Goal: Task Accomplishment & Management: Use online tool/utility

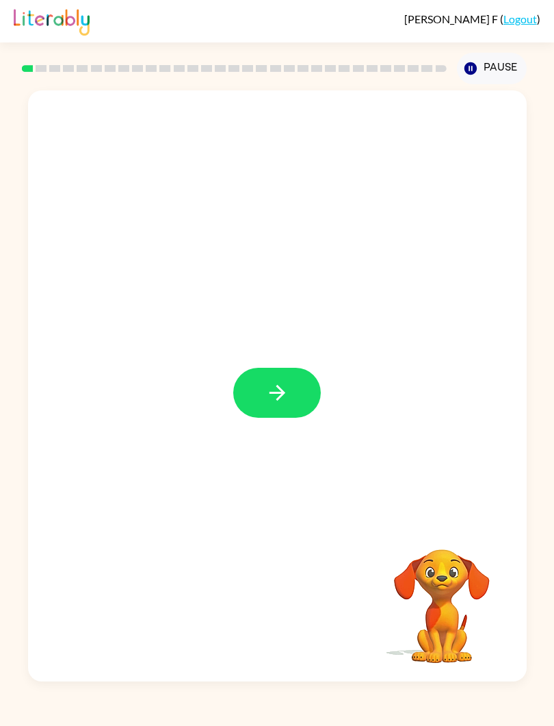
click at [297, 389] on button "button" at bounding box center [277, 393] width 88 height 50
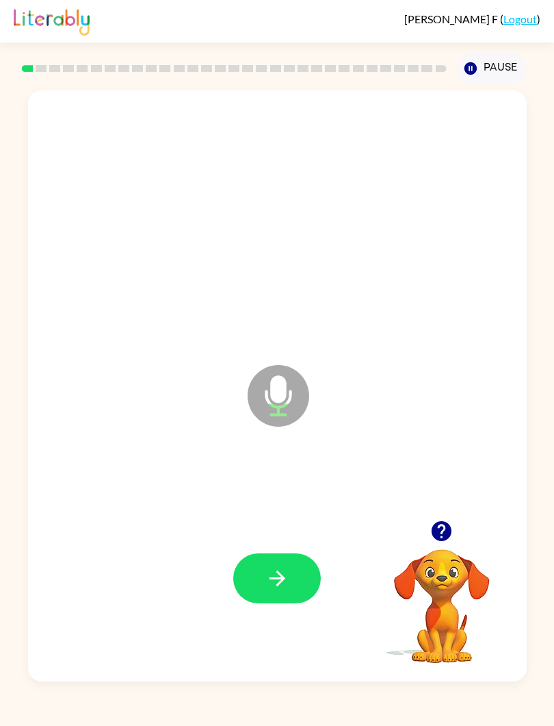
click at [301, 619] on div at bounding box center [278, 578] width 472 height 179
click at [272, 572] on icon "button" at bounding box center [278, 578] width 24 height 24
click at [275, 599] on button "button" at bounding box center [277, 578] width 88 height 50
click at [279, 590] on icon "button" at bounding box center [278, 578] width 24 height 24
click at [273, 582] on icon "button" at bounding box center [278, 578] width 24 height 24
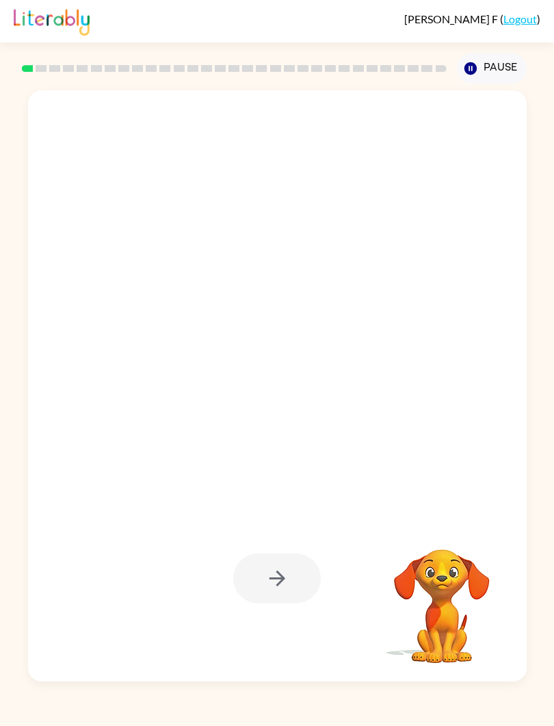
click at [290, 574] on div at bounding box center [277, 578] width 88 height 50
click at [279, 579] on div at bounding box center [277, 578] width 88 height 50
click at [288, 575] on div at bounding box center [277, 578] width 88 height 50
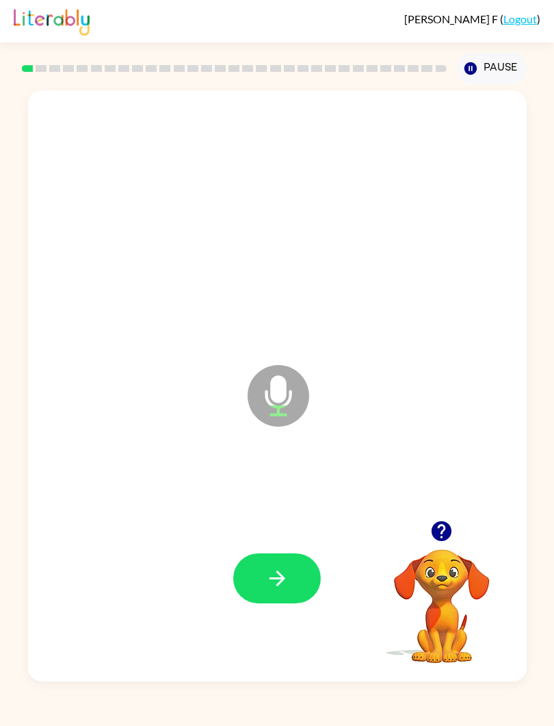
click at [290, 572] on button "button" at bounding box center [277, 578] width 88 height 50
click at [290, 590] on button "button" at bounding box center [277, 578] width 88 height 50
click at [287, 577] on icon "button" at bounding box center [278, 578] width 24 height 24
click at [290, 582] on button "button" at bounding box center [277, 578] width 88 height 50
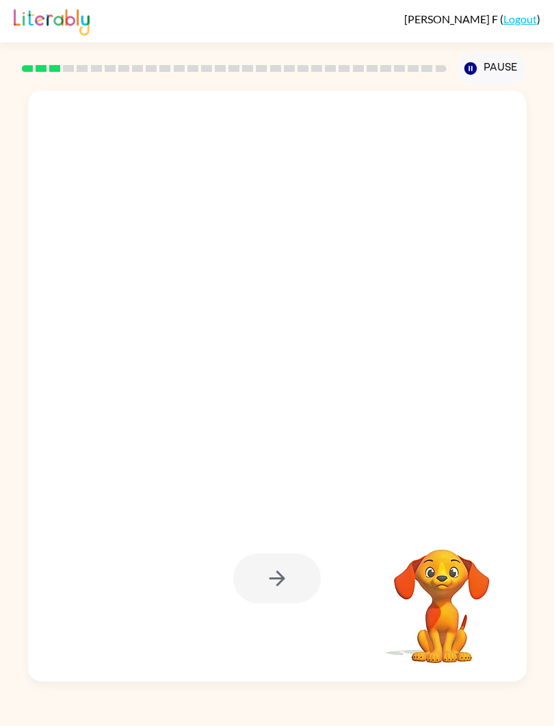
click at [293, 581] on div at bounding box center [277, 578] width 88 height 50
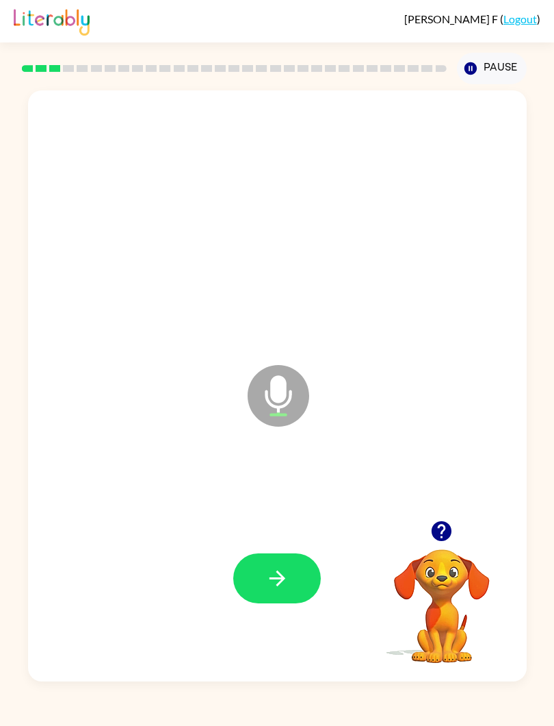
click at [286, 578] on icon "button" at bounding box center [278, 578] width 24 height 24
click at [287, 576] on icon "button" at bounding box center [278, 578] width 24 height 24
click at [285, 575] on icon "button" at bounding box center [278, 578] width 24 height 24
click at [287, 581] on icon "button" at bounding box center [278, 578] width 24 height 24
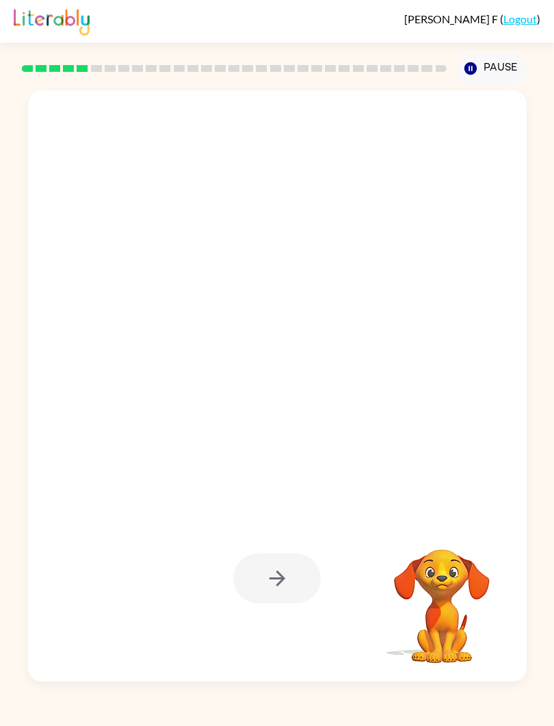
click at [294, 582] on div at bounding box center [277, 578] width 88 height 50
click at [294, 581] on div at bounding box center [277, 578] width 88 height 50
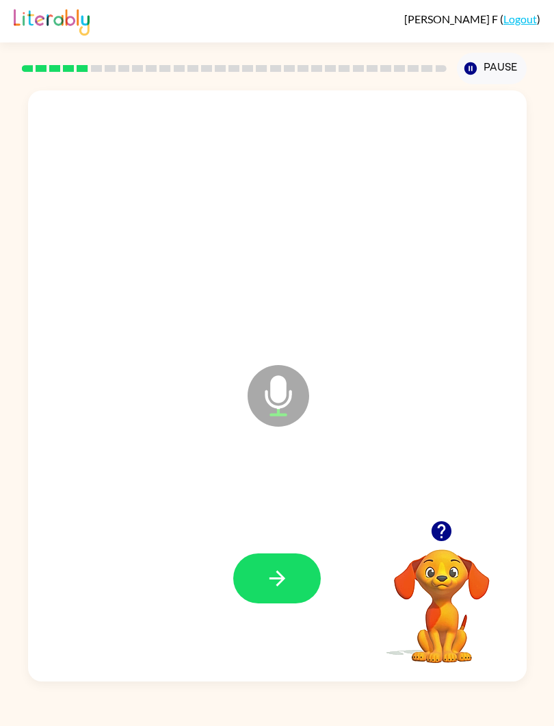
click at [286, 577] on icon "button" at bounding box center [278, 578] width 24 height 24
click at [285, 576] on icon "button" at bounding box center [278, 578] width 24 height 24
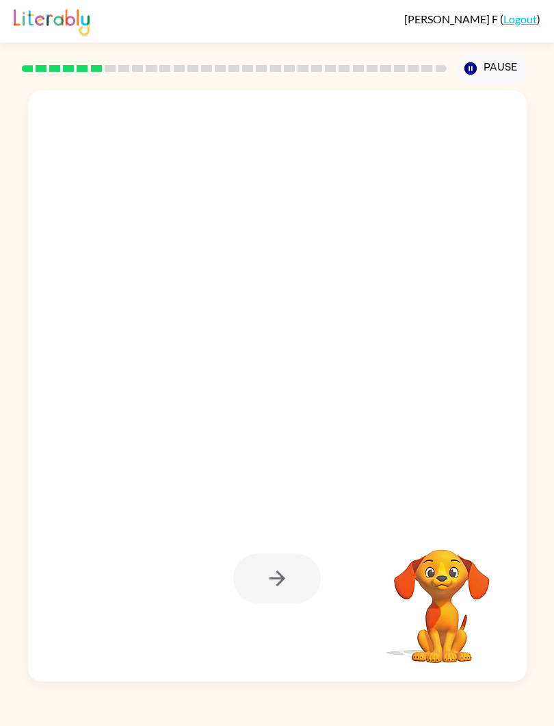
click at [288, 588] on div at bounding box center [277, 578] width 88 height 50
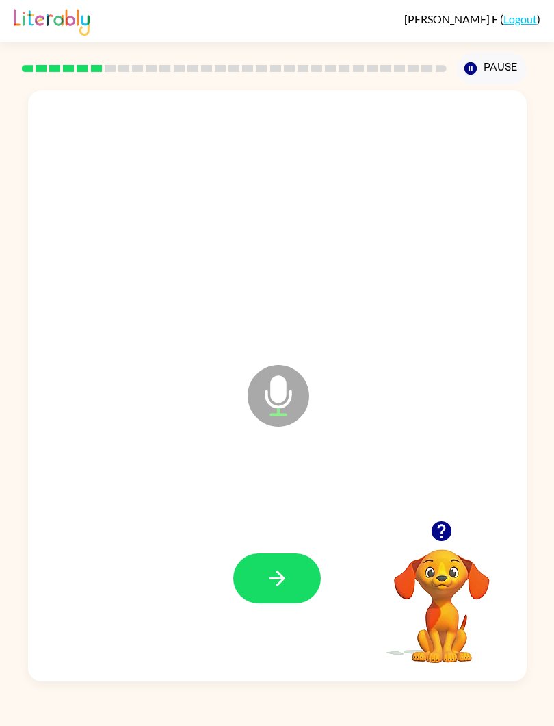
click at [274, 571] on icon "button" at bounding box center [278, 578] width 24 height 24
click at [290, 593] on button "button" at bounding box center [277, 578] width 88 height 50
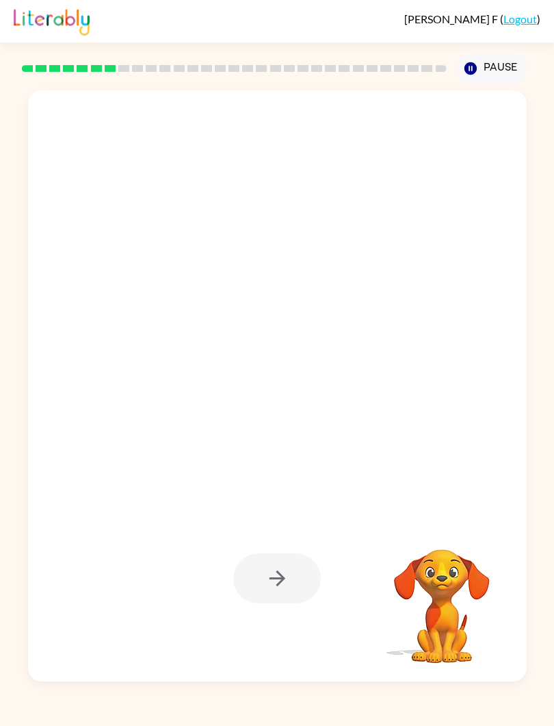
click at [281, 580] on div at bounding box center [277, 578] width 88 height 50
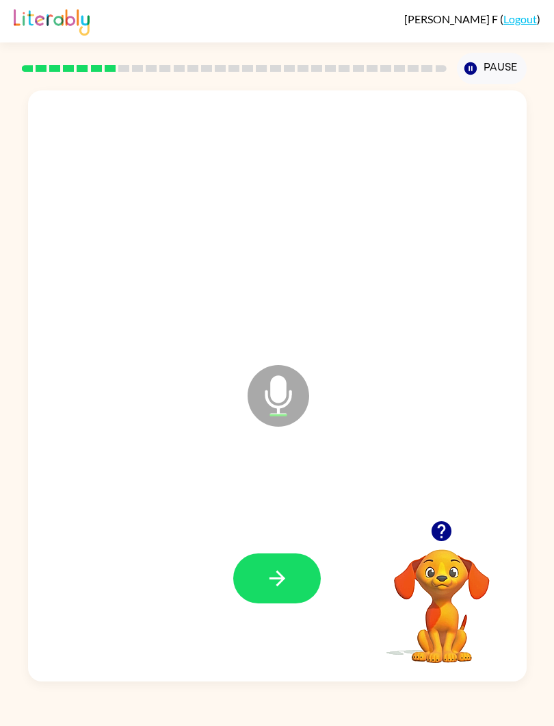
click at [277, 578] on icon "button" at bounding box center [278, 578] width 24 height 24
click at [284, 585] on icon "button" at bounding box center [278, 578] width 24 height 24
click at [286, 565] on button "button" at bounding box center [277, 578] width 88 height 50
click at [287, 574] on icon "button" at bounding box center [278, 578] width 24 height 24
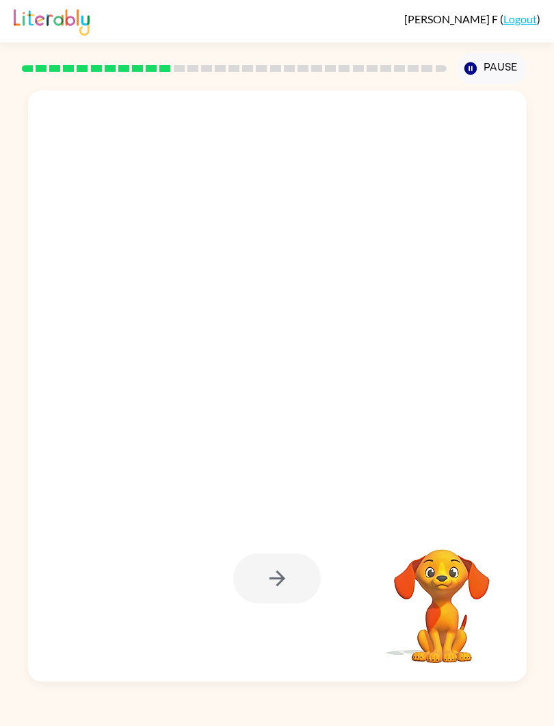
click at [290, 572] on div at bounding box center [277, 578] width 88 height 50
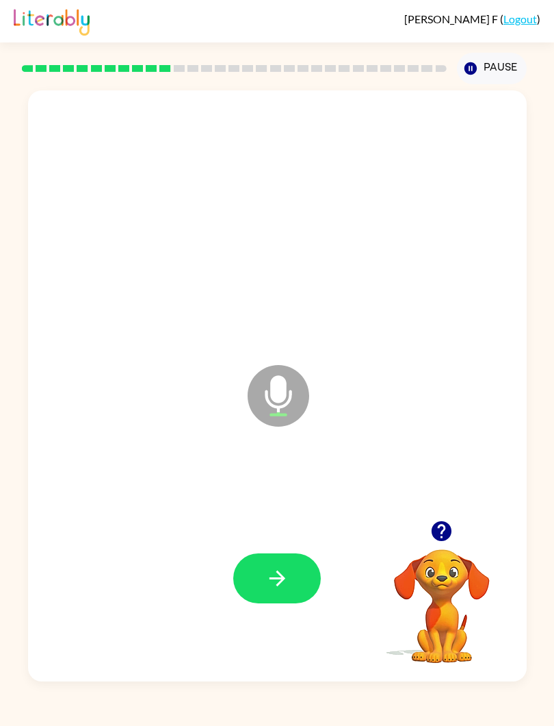
click at [282, 576] on icon "button" at bounding box center [277, 578] width 16 height 16
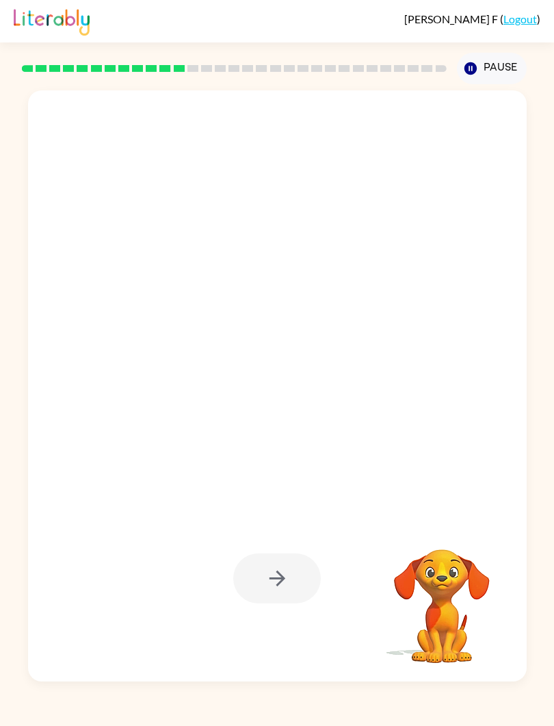
click at [289, 585] on div at bounding box center [277, 578] width 88 height 50
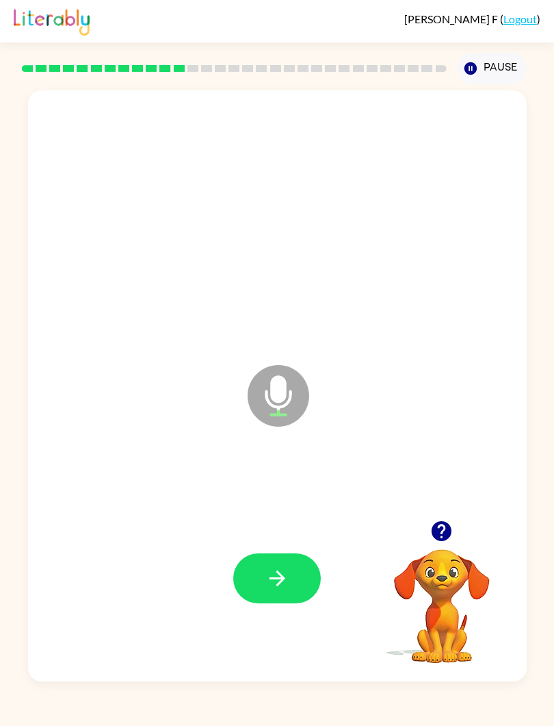
click at [293, 565] on button "button" at bounding box center [277, 578] width 88 height 50
click at [278, 569] on icon "button" at bounding box center [278, 578] width 24 height 24
click at [290, 579] on button "button" at bounding box center [277, 578] width 88 height 50
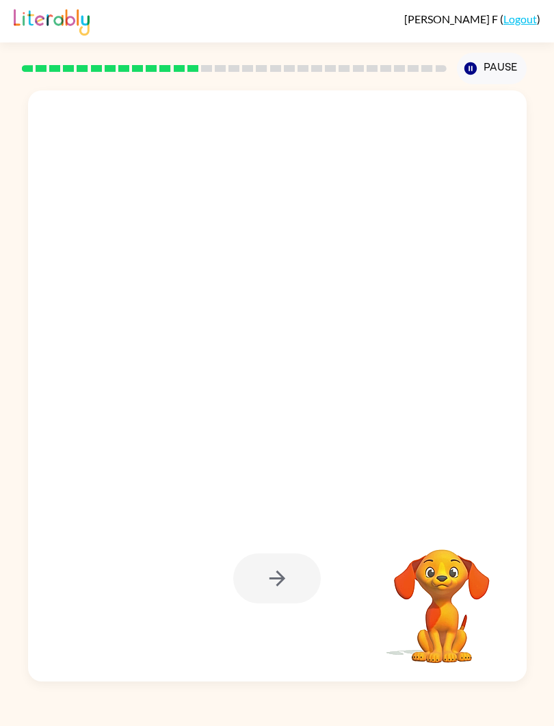
click at [280, 589] on div at bounding box center [277, 578] width 88 height 50
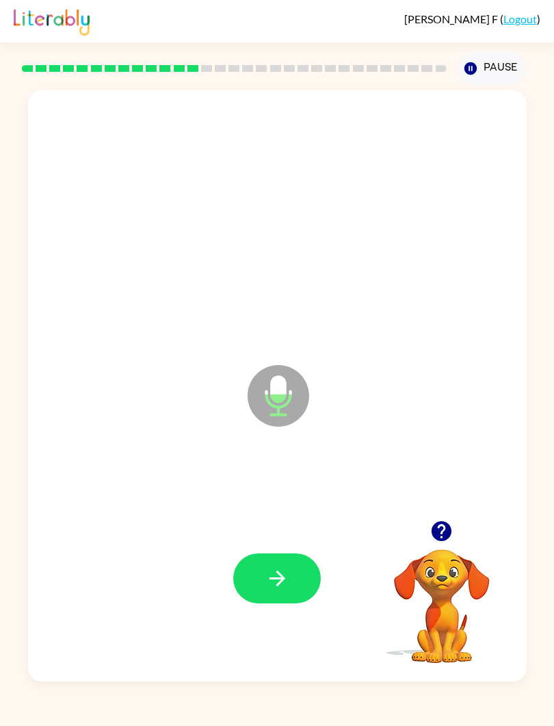
click at [292, 591] on button "button" at bounding box center [277, 578] width 88 height 50
click at [271, 587] on icon "button" at bounding box center [278, 578] width 24 height 24
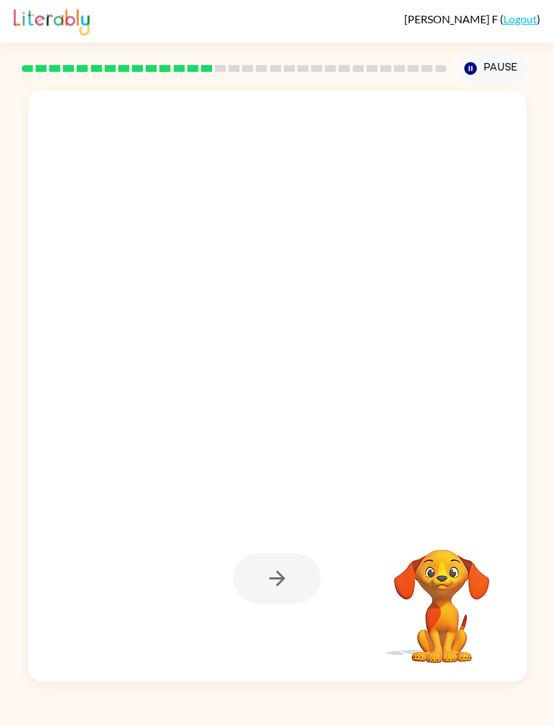
click at [290, 580] on div at bounding box center [277, 578] width 88 height 50
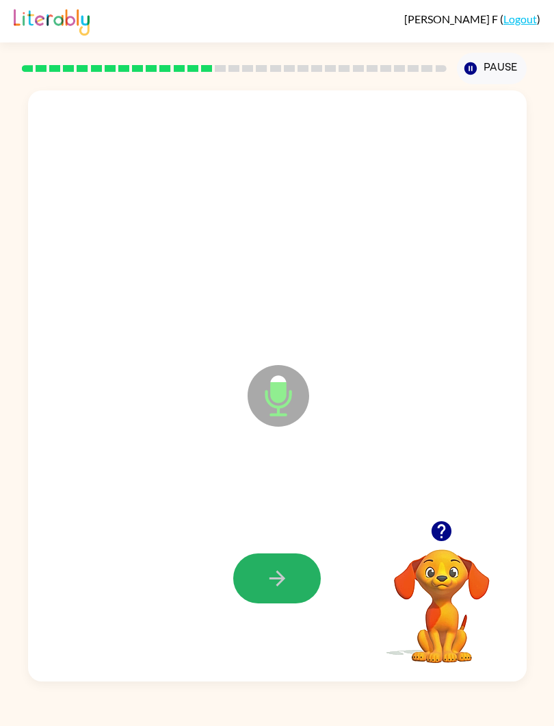
click at [281, 580] on icon "button" at bounding box center [278, 578] width 24 height 24
click at [291, 565] on button "button" at bounding box center [277, 578] width 88 height 50
click at [286, 585] on icon "button" at bounding box center [278, 578] width 24 height 24
click at [282, 578] on icon "button" at bounding box center [277, 578] width 16 height 16
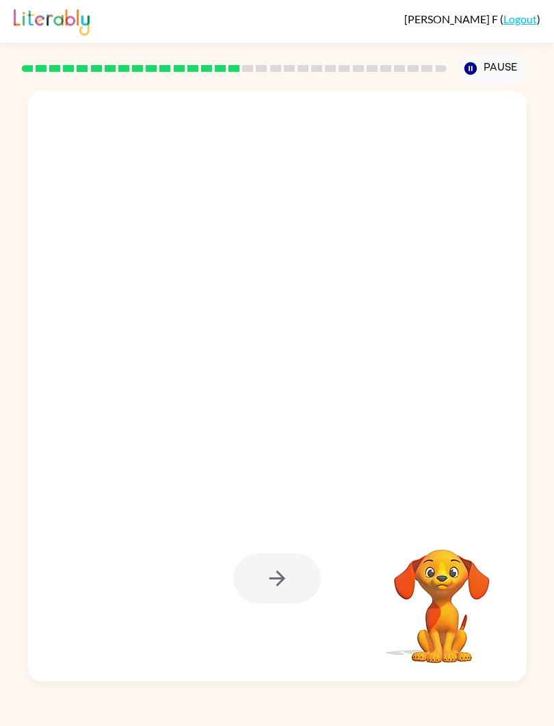
click at [295, 563] on div at bounding box center [277, 578] width 88 height 50
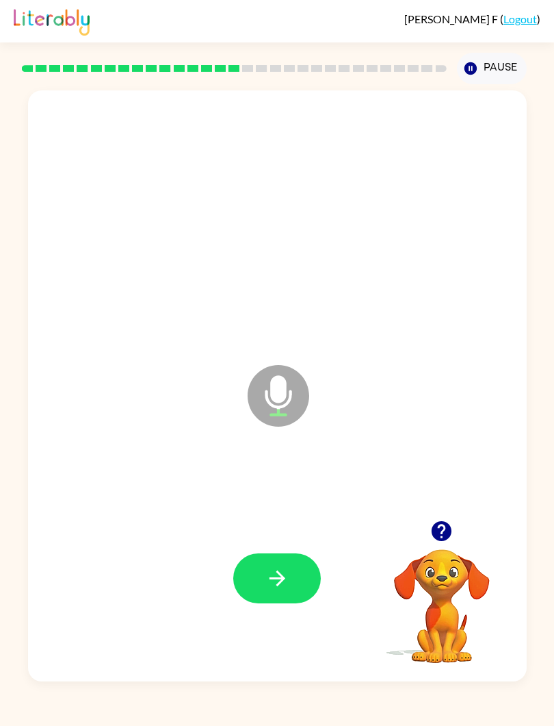
click at [294, 584] on button "button" at bounding box center [277, 578] width 88 height 50
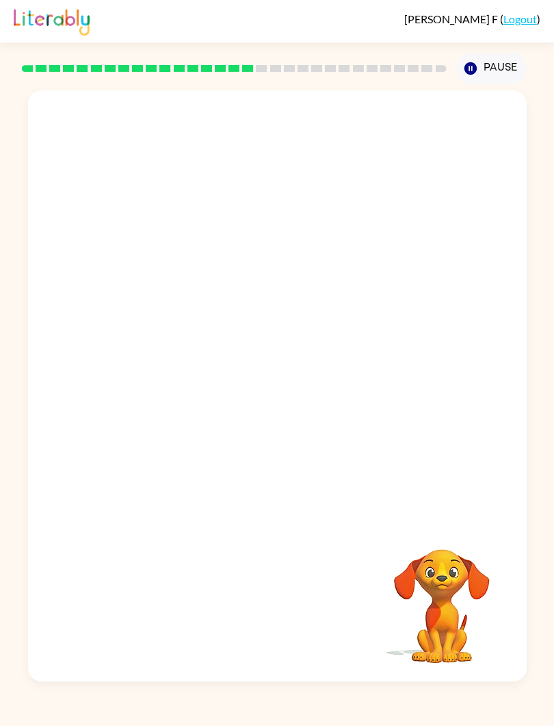
click at [546, 353] on div "Your browser must support playing .mp4 files to use Literably. Please try using…" at bounding box center [277, 382] width 554 height 597
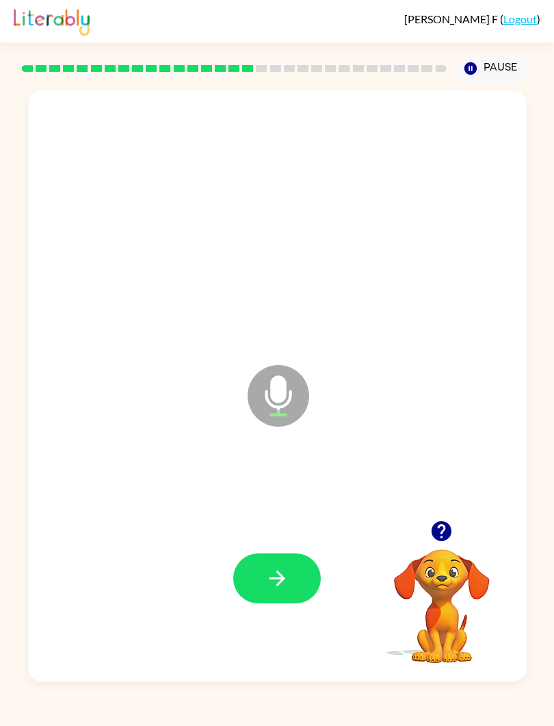
click at [285, 565] on button "button" at bounding box center [277, 578] width 88 height 50
click at [271, 579] on icon "button" at bounding box center [277, 578] width 16 height 16
click at [285, 579] on icon "button" at bounding box center [277, 578] width 16 height 16
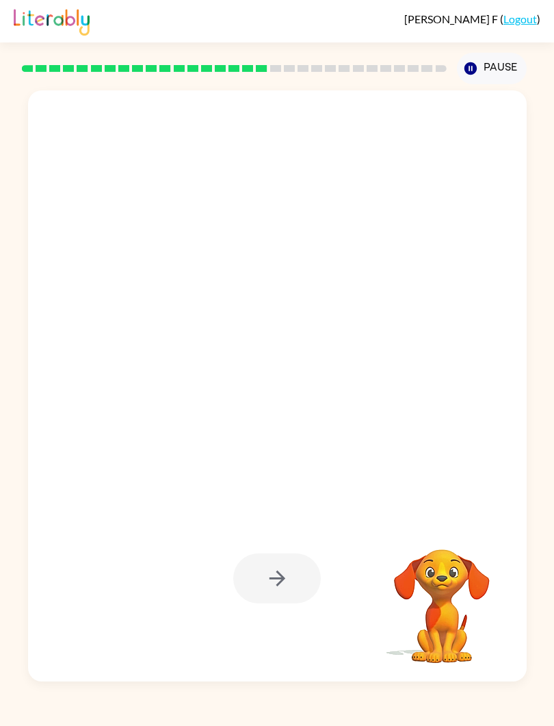
click at [283, 589] on div at bounding box center [277, 578] width 88 height 50
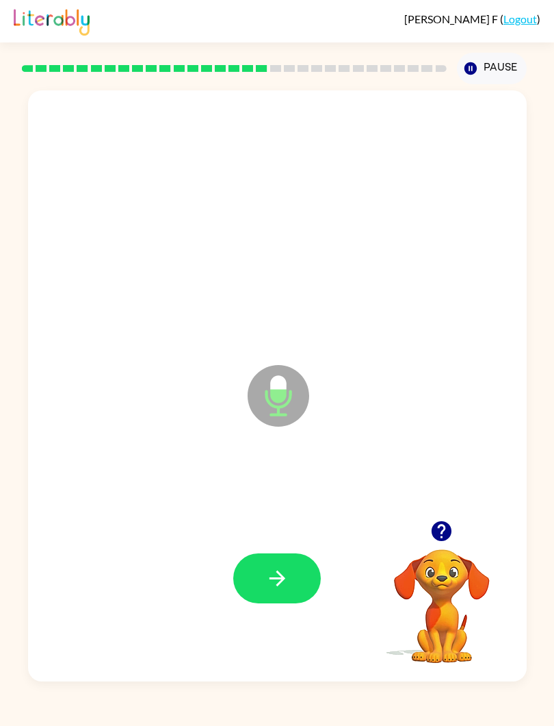
click at [282, 565] on button "button" at bounding box center [277, 578] width 88 height 50
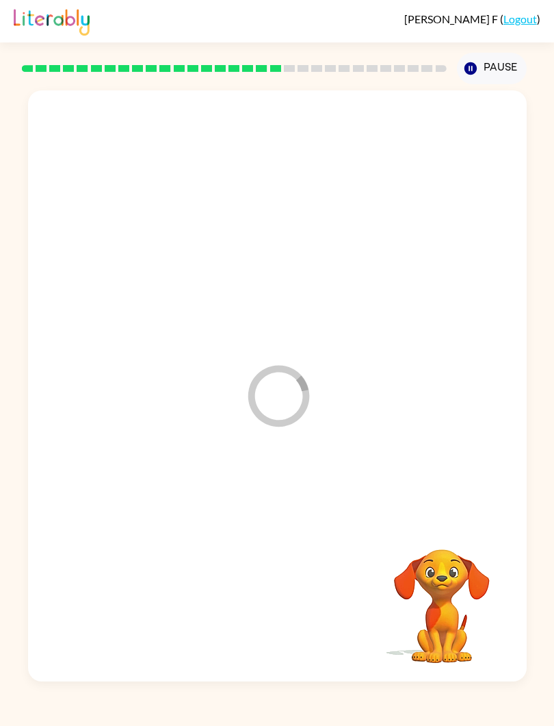
click at [325, 422] on div "Loader Your response is being sent to our graders" at bounding box center [277, 385] width 499 height 591
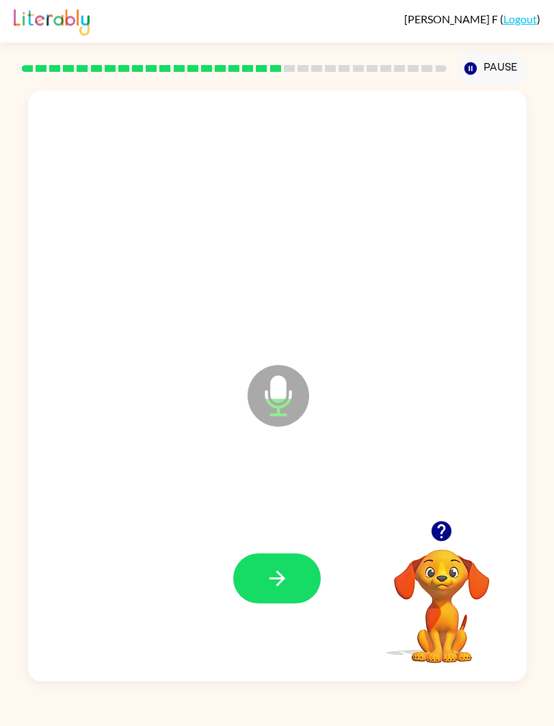
click at [289, 598] on button "button" at bounding box center [277, 578] width 88 height 50
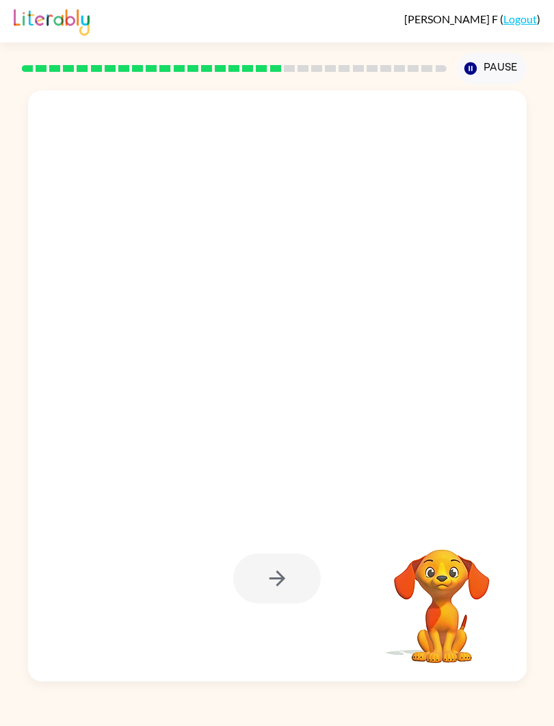
click at [270, 583] on div at bounding box center [277, 578] width 88 height 50
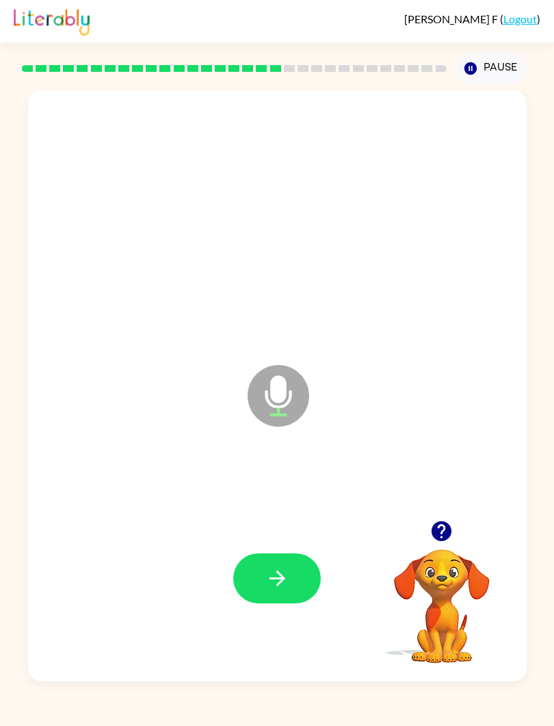
click at [287, 576] on icon "button" at bounding box center [278, 578] width 24 height 24
click at [294, 580] on button "button" at bounding box center [277, 578] width 88 height 50
click at [288, 582] on icon "button" at bounding box center [278, 578] width 24 height 24
click at [284, 586] on icon "button" at bounding box center [278, 578] width 24 height 24
click at [287, 580] on icon "button" at bounding box center [278, 578] width 24 height 24
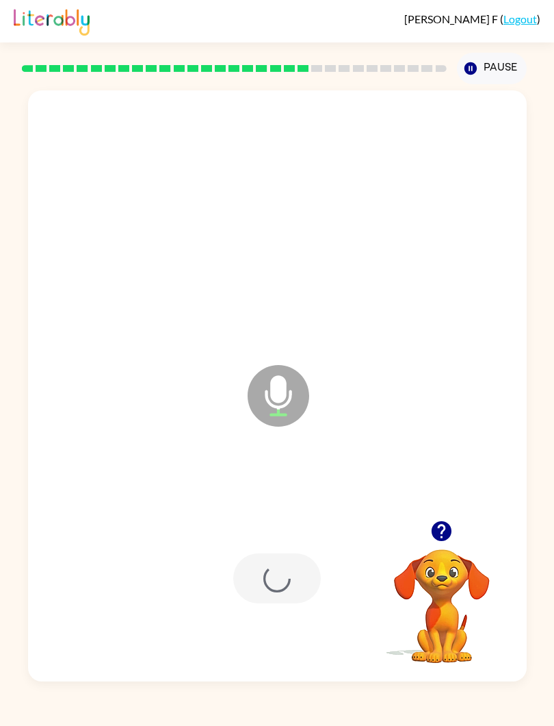
click at [287, 580] on div at bounding box center [277, 578] width 88 height 50
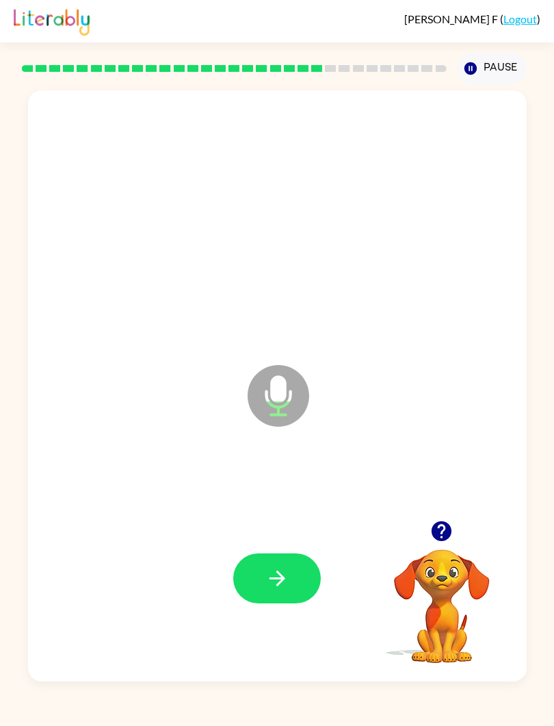
click at [286, 587] on icon "button" at bounding box center [278, 578] width 24 height 24
click at [290, 575] on button "button" at bounding box center [277, 578] width 88 height 50
click at [278, 578] on icon "button" at bounding box center [278, 578] width 24 height 24
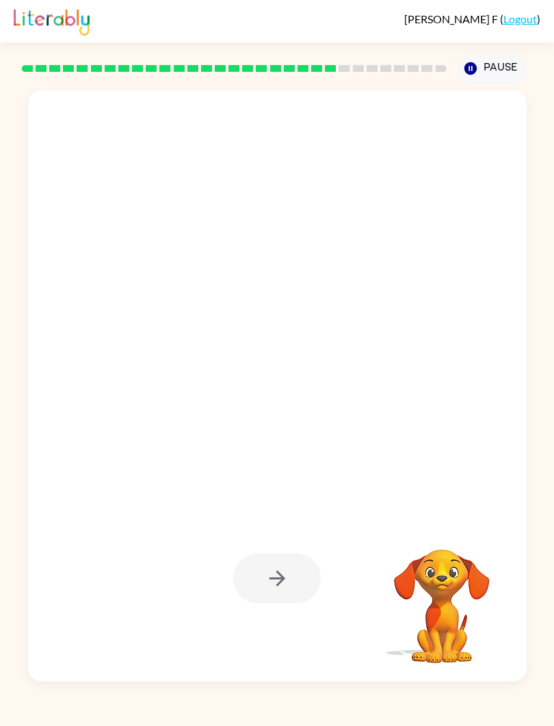
click at [289, 574] on div at bounding box center [277, 578] width 88 height 50
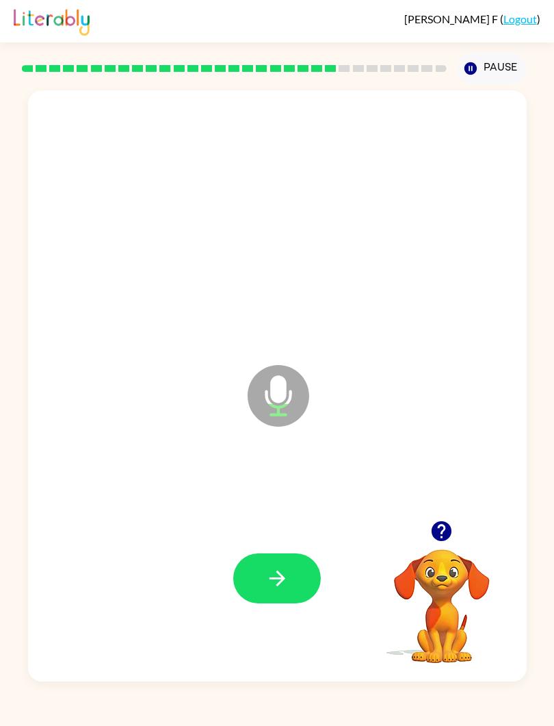
click at [283, 584] on icon "button" at bounding box center [278, 578] width 24 height 24
click at [292, 571] on button "button" at bounding box center [277, 578] width 88 height 50
click at [282, 566] on button "button" at bounding box center [277, 578] width 88 height 50
click at [290, 585] on button "button" at bounding box center [277, 578] width 88 height 50
click at [279, 594] on button "button" at bounding box center [277, 578] width 88 height 50
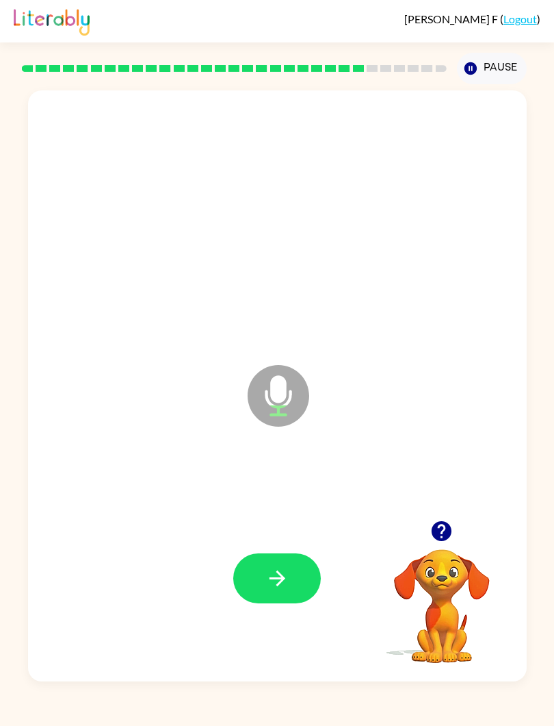
click at [305, 582] on button "button" at bounding box center [277, 578] width 88 height 50
click at [290, 592] on button "button" at bounding box center [277, 578] width 88 height 50
click at [283, 577] on icon "button" at bounding box center [277, 578] width 16 height 16
click at [306, 583] on button "button" at bounding box center [277, 578] width 88 height 50
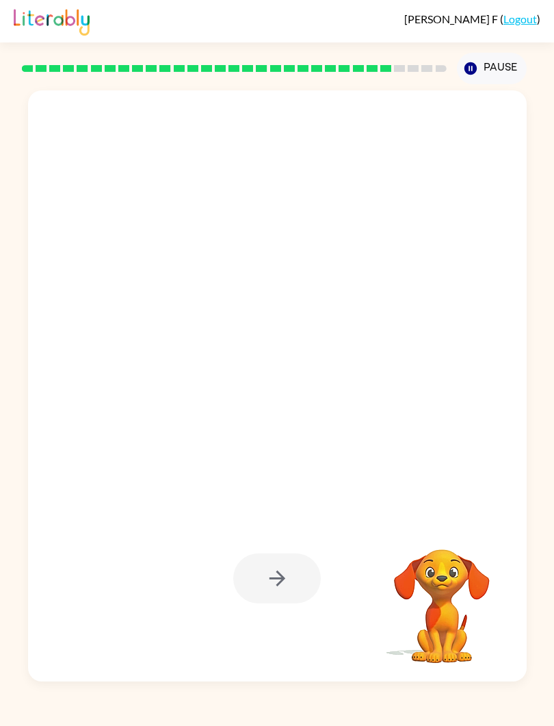
click at [276, 585] on div at bounding box center [277, 578] width 88 height 50
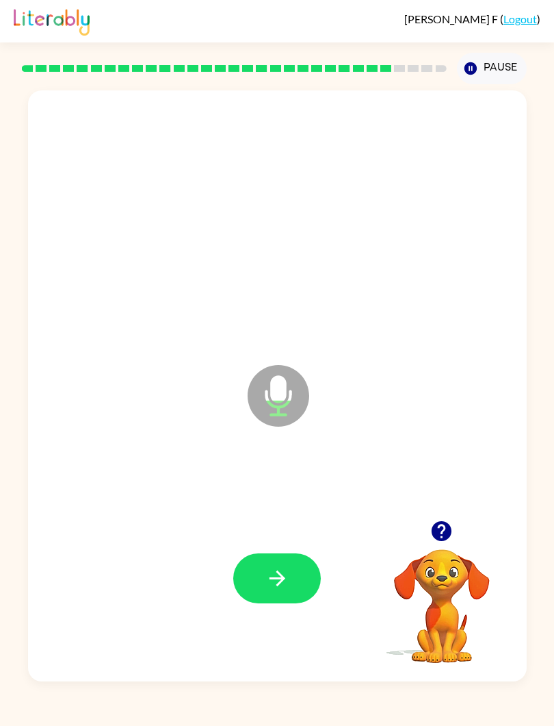
click at [293, 573] on button "button" at bounding box center [277, 578] width 88 height 50
click at [287, 596] on button "button" at bounding box center [277, 578] width 88 height 50
click at [287, 587] on icon "button" at bounding box center [278, 578] width 24 height 24
click at [284, 580] on icon "button" at bounding box center [277, 578] width 16 height 16
click at [277, 580] on icon "button" at bounding box center [278, 578] width 24 height 24
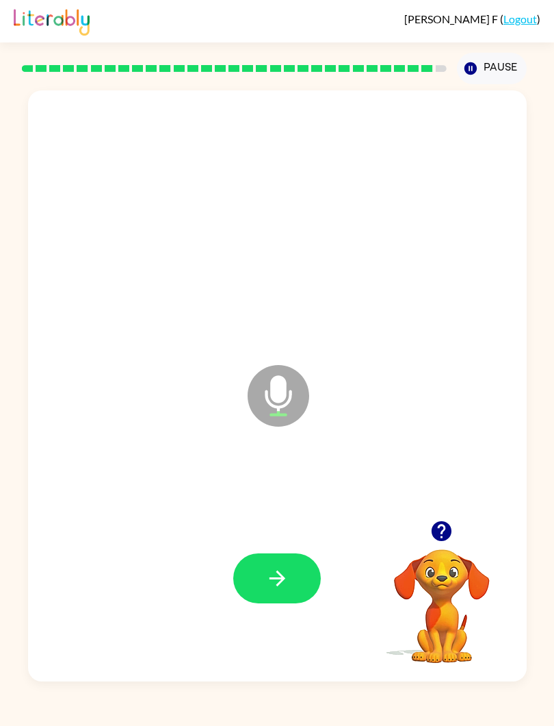
click at [288, 589] on icon "button" at bounding box center [278, 578] width 24 height 24
click at [307, 588] on button "button" at bounding box center [277, 578] width 88 height 50
